Goal: Transaction & Acquisition: Obtain resource

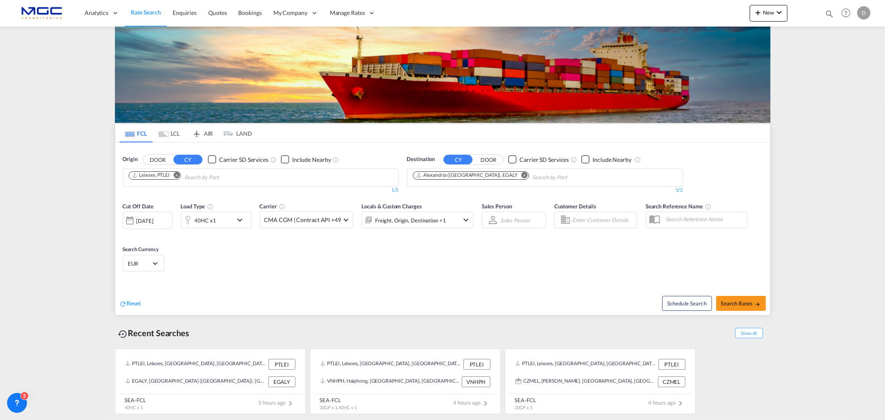
click at [521, 175] on md-icon "Remove" at bounding box center [524, 175] width 6 height 6
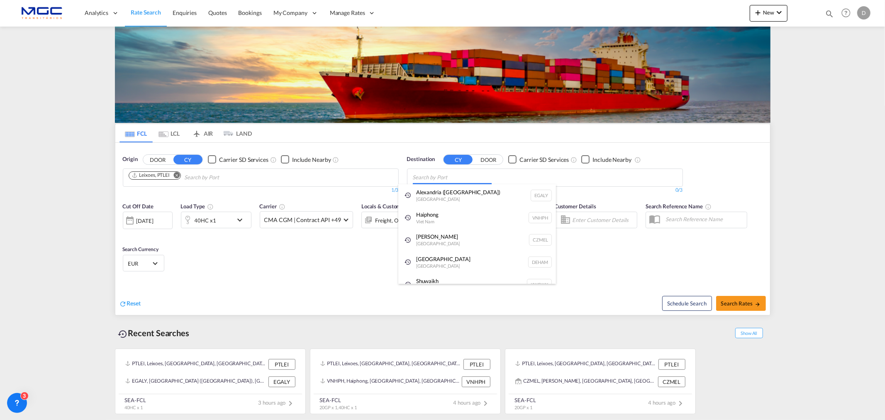
click at [448, 177] on body "Analytics Reports Dashboard Rate Search Enquiries Quotes Bookings" at bounding box center [442, 210] width 885 height 420
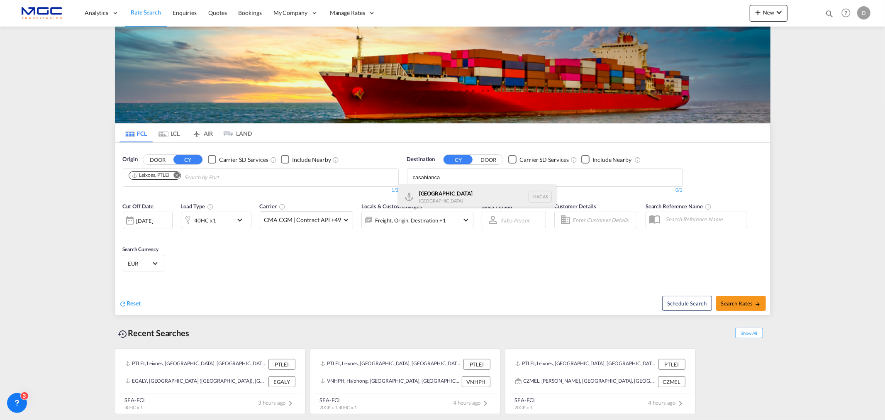
type input "casablanca"
click at [455, 199] on div "Casablanca [GEOGRAPHIC_DATA] [GEOGRAPHIC_DATA]" at bounding box center [477, 196] width 158 height 25
click at [243, 217] on md-icon "icon-chevron-down" at bounding box center [242, 220] width 14 height 10
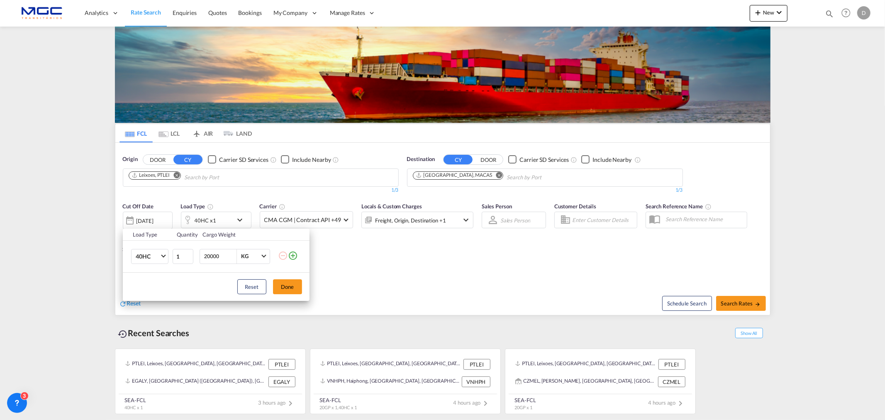
click at [294, 253] on md-icon "icon-plus-circle-outline" at bounding box center [293, 255] width 10 height 10
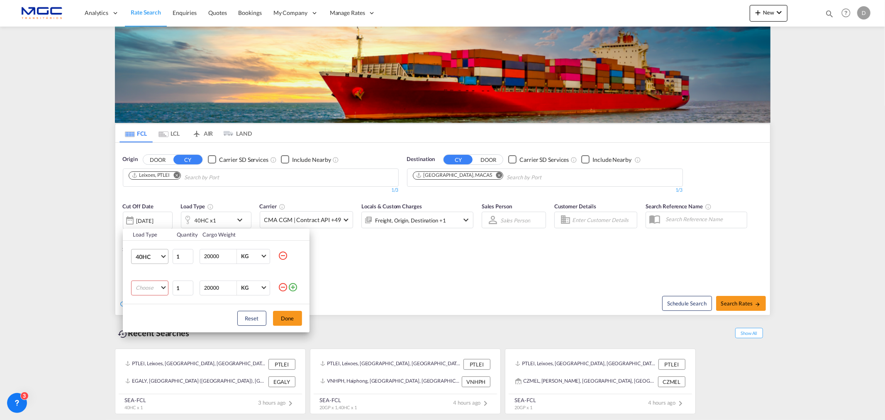
click at [148, 255] on span "40HC" at bounding box center [148, 257] width 24 height 8
click at [150, 220] on md-option "20GP" at bounding box center [157, 217] width 56 height 20
click at [158, 287] on md-select "Choose 20GP 40GP 40HC 45HC 20RE 40RE 40HR 20OT 40OT 20FR 40FR 40NR 20NR 45S 20T…" at bounding box center [149, 287] width 37 height 15
drag, startPoint x: 159, startPoint y: 323, endPoint x: 221, endPoint y: 323, distance: 62.2
click at [158, 323] on md-option "40HC" at bounding box center [157, 328] width 56 height 20
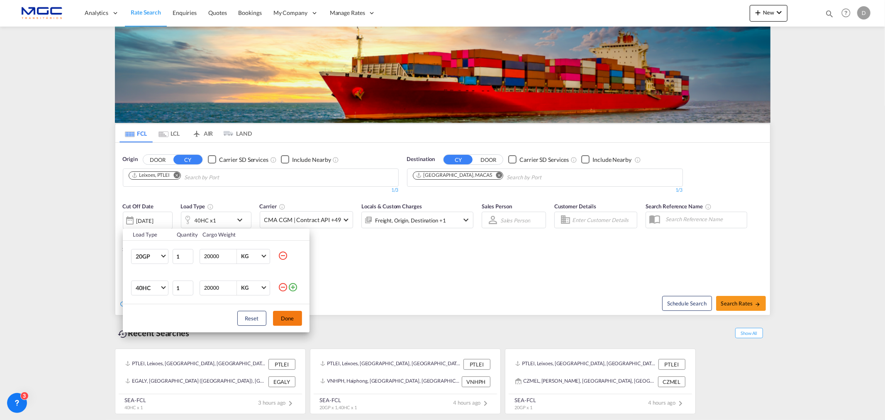
click at [287, 316] on button "Done" at bounding box center [287, 318] width 29 height 15
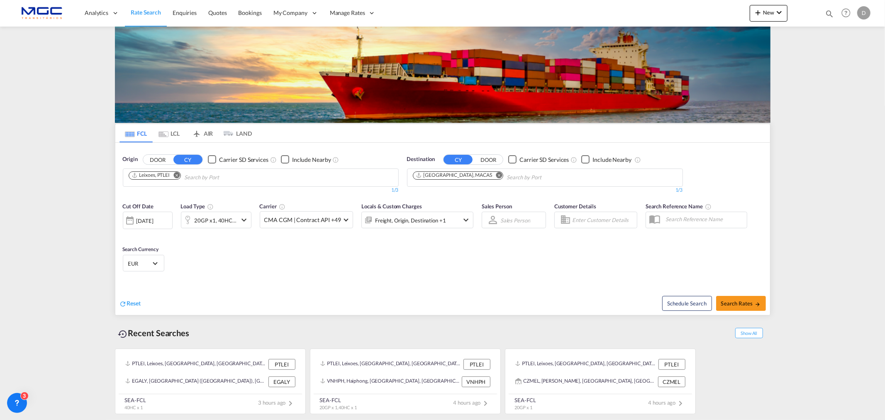
click at [735, 290] on div "Schedule Search Search Rates" at bounding box center [607, 299] width 325 height 32
click at [735, 299] on button "Search Rates" at bounding box center [741, 303] width 50 height 15
type input "PTLEI to MACAS / [DATE]"
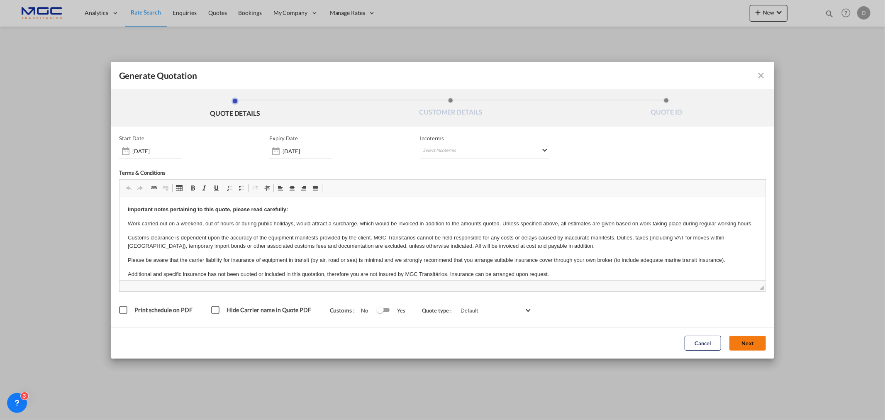
click at [740, 342] on button "Next" at bounding box center [747, 342] width 36 height 15
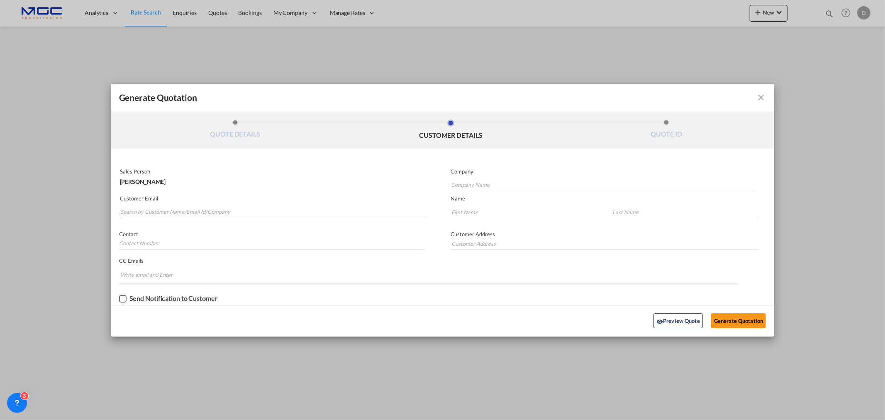
click at [214, 206] on input "Search by Customer Name/Email Id/Company" at bounding box center [273, 212] width 306 height 12
paste input "[EMAIL_ADDRESS][DOMAIN_NAME]>"
type input "[EMAIL_ADDRESS][DOMAIN_NAME]"
click at [474, 182] on input "Company Name" at bounding box center [603, 185] width 304 height 12
type input "."
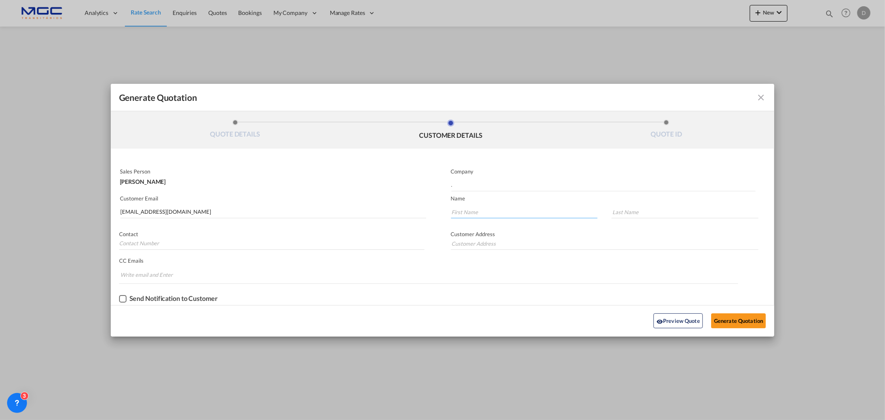
drag, startPoint x: 478, startPoint y: 210, endPoint x: 509, endPoint y: 213, distance: 30.8
click at [480, 210] on input "Generate QuotationQUOTE ..." at bounding box center [524, 212] width 147 height 12
type input "."
click at [617, 209] on input "Generate QuotationQUOTE ..." at bounding box center [684, 212] width 147 height 12
type input "."
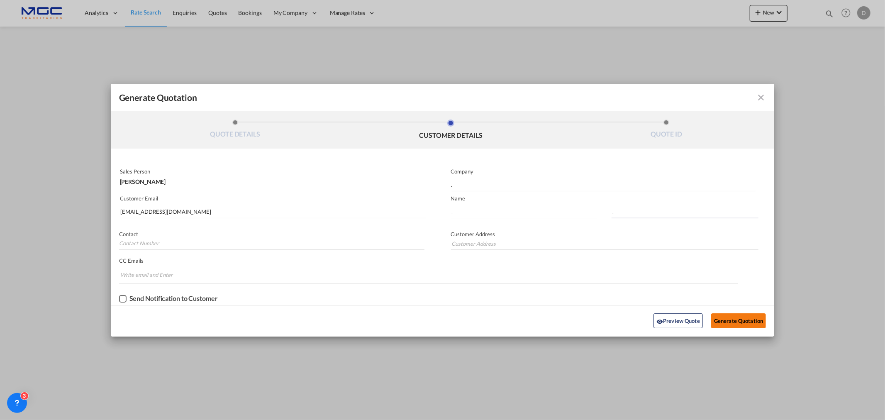
click at [732, 317] on button "Generate Quotation" at bounding box center [738, 320] width 55 height 15
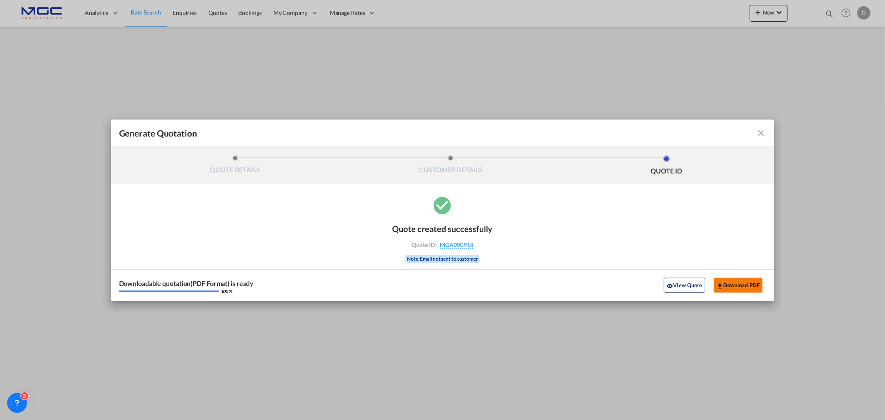
click at [730, 289] on button "Download PDF" at bounding box center [737, 284] width 49 height 15
